Goal: Information Seeking & Learning: Learn about a topic

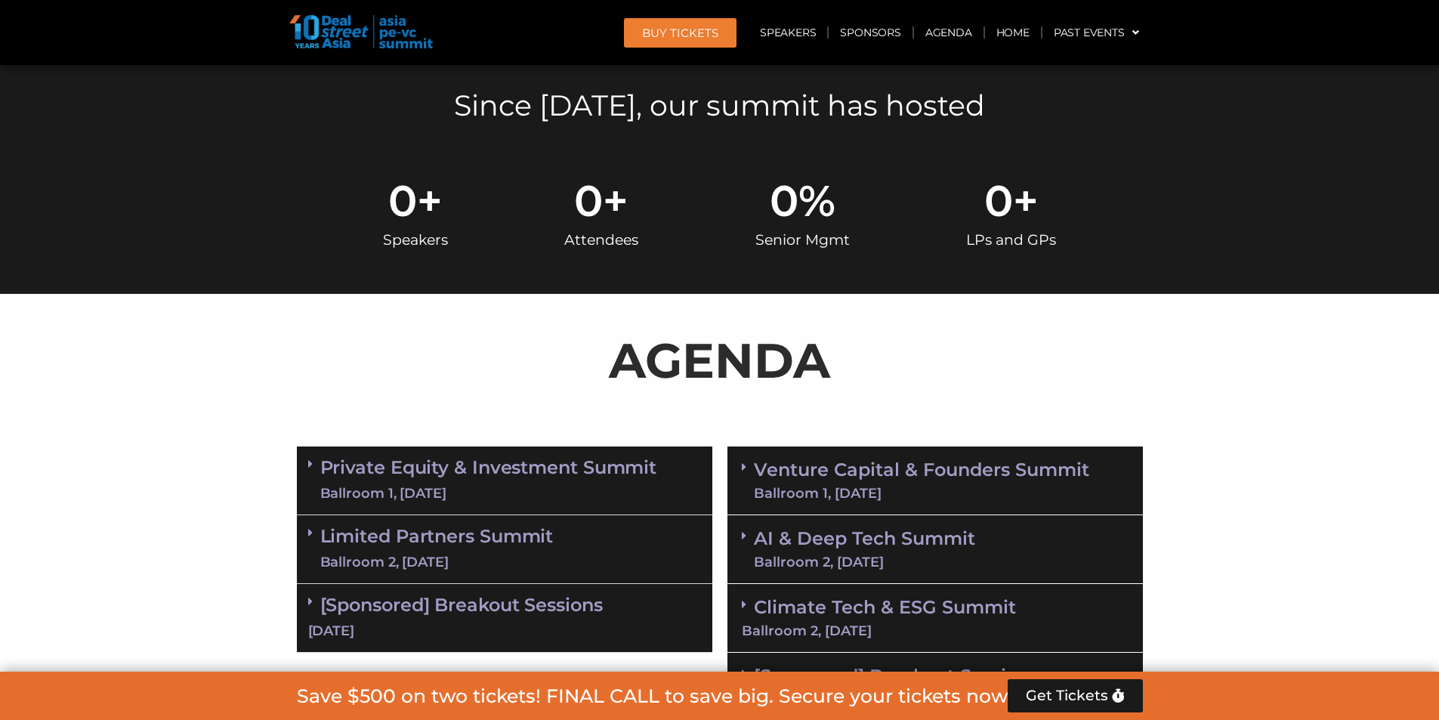
scroll to position [831, 0]
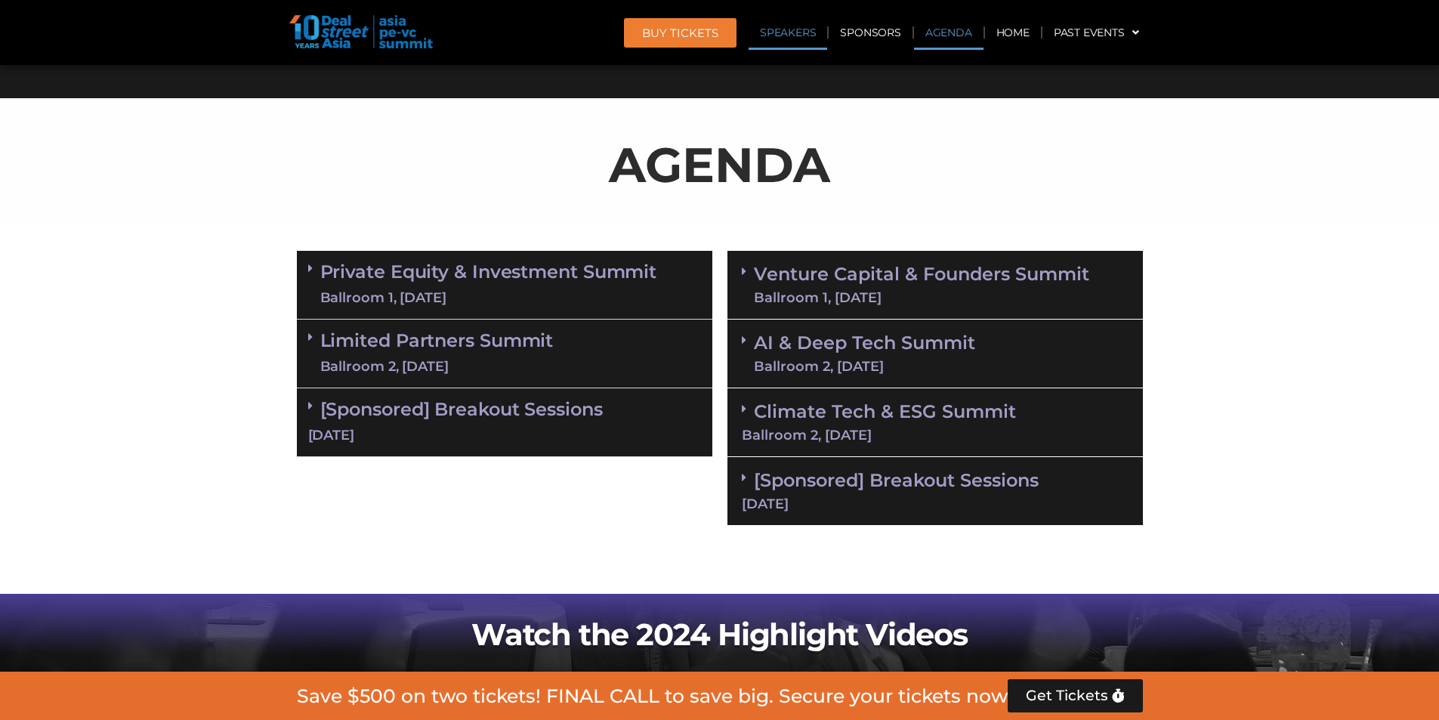
click at [787, 44] on link "Speakers" at bounding box center [788, 32] width 79 height 35
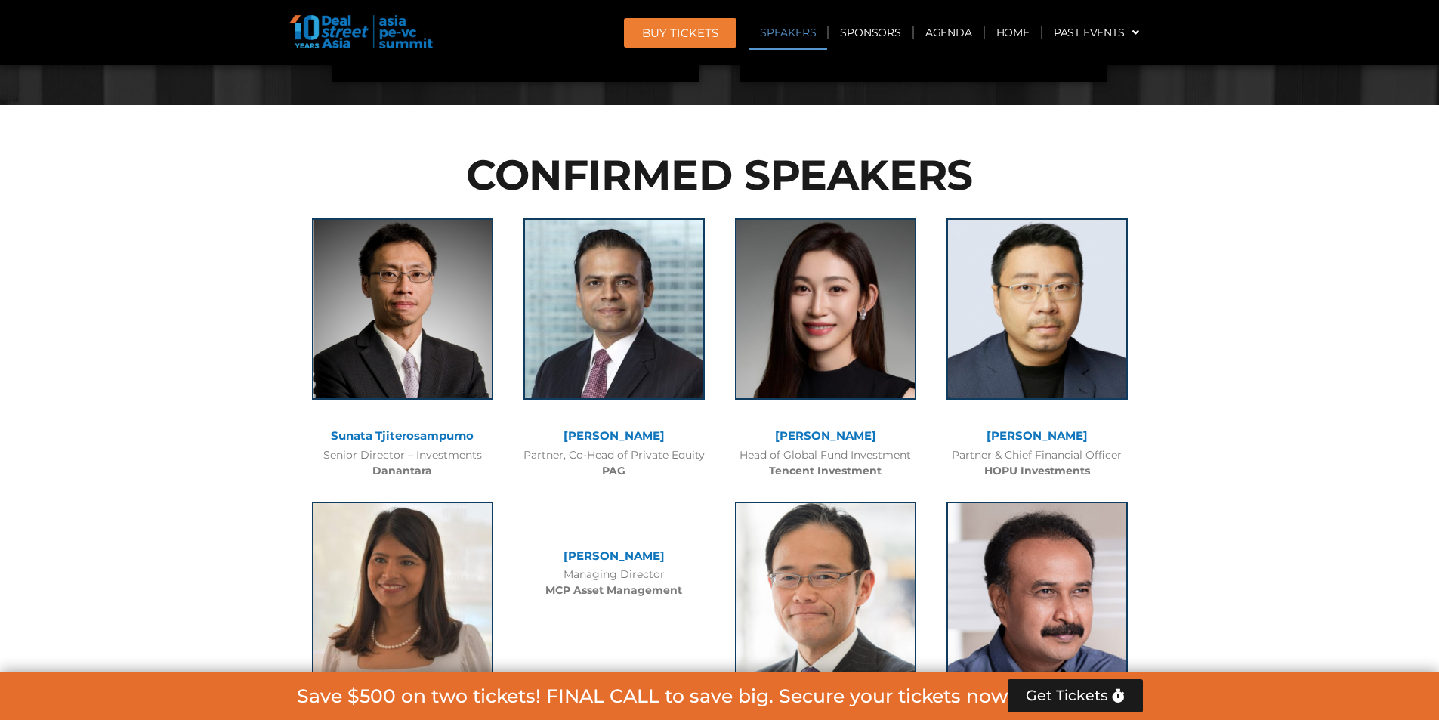
scroll to position [1724, 0]
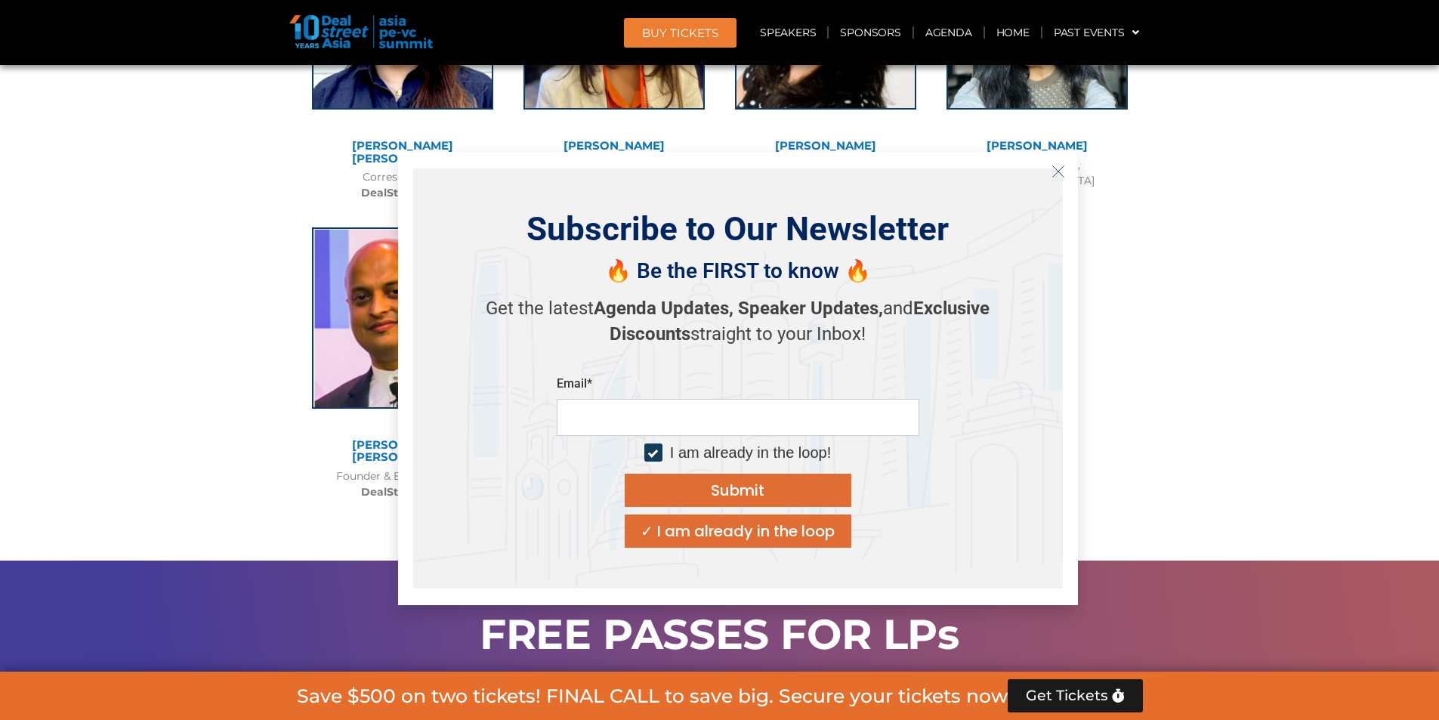
scroll to position [12146, 0]
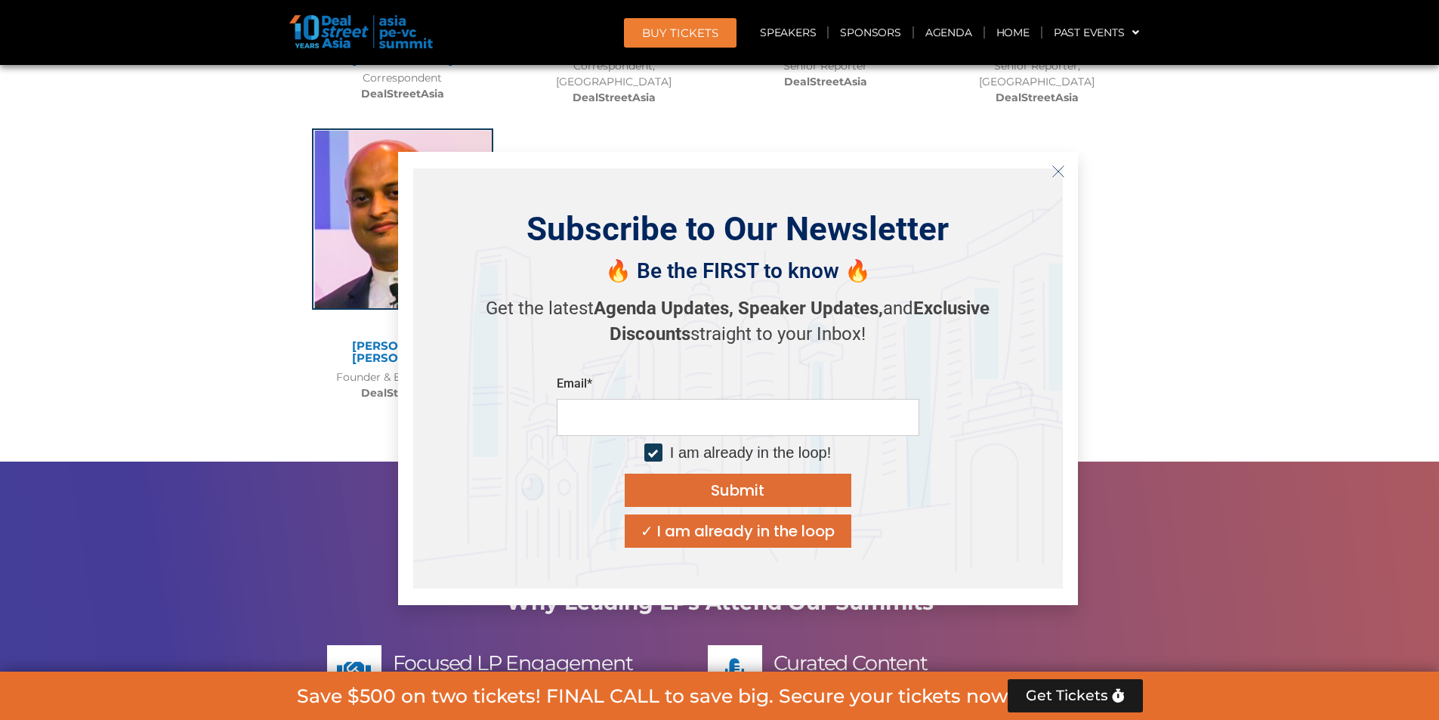
drag, startPoint x: 265, startPoint y: 101, endPoint x: 1055, endPoint y: 187, distance: 794.7
click at [1061, 176] on icon "Close" at bounding box center [1058, 172] width 14 height 14
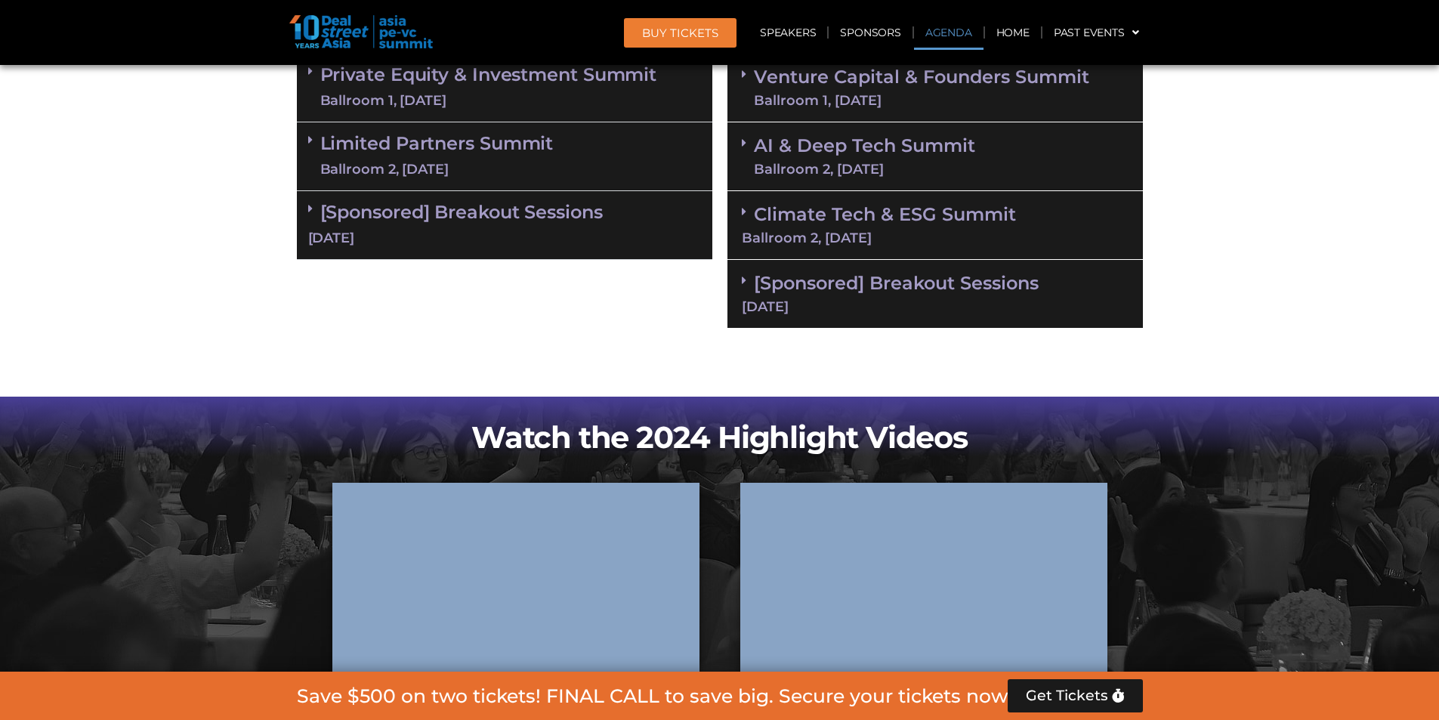
scroll to position [1160, 0]
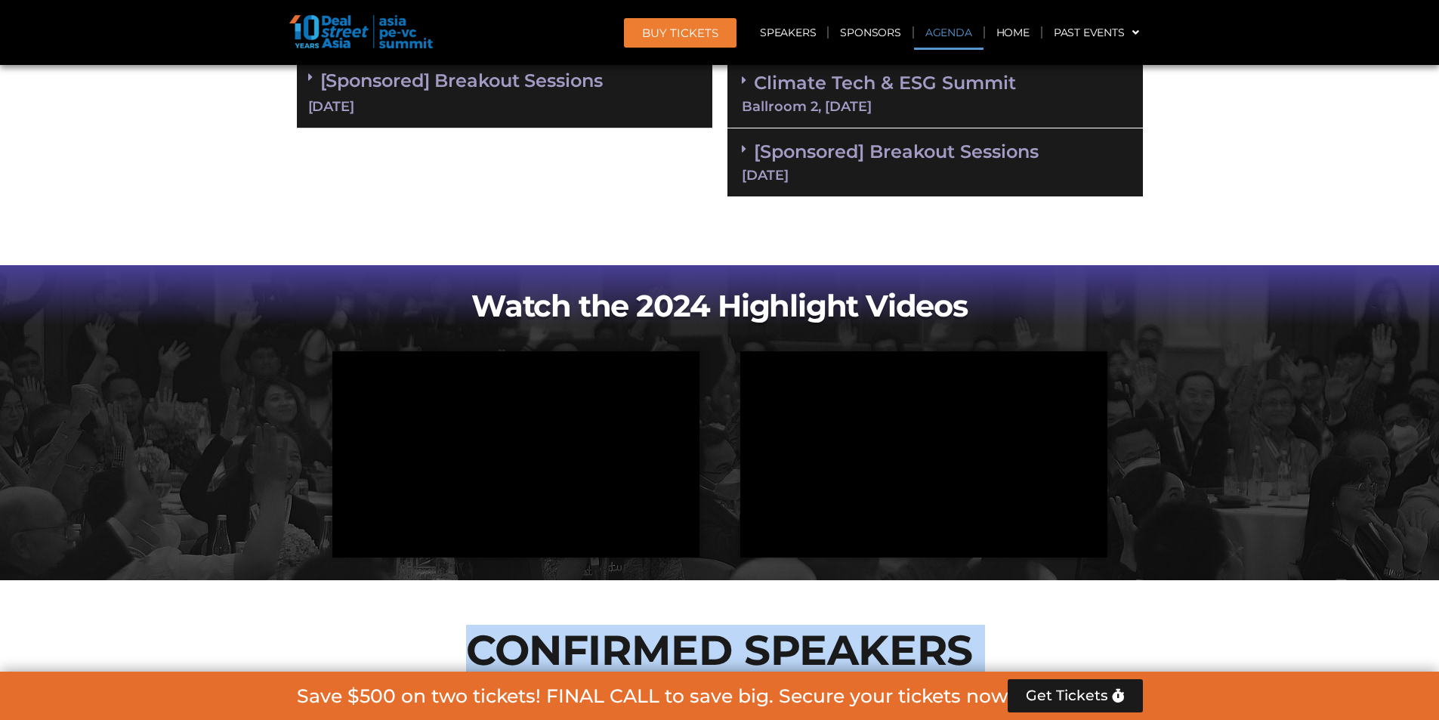
drag, startPoint x: 1118, startPoint y: 232, endPoint x: 375, endPoint y: 649, distance: 851.6
copy div "LOREMIPSU DOLORSIT Ametco Adipiscingelits Doeius Temporin – Utlaboreetd Magnaal…"
